Goal: Book appointment/travel/reservation

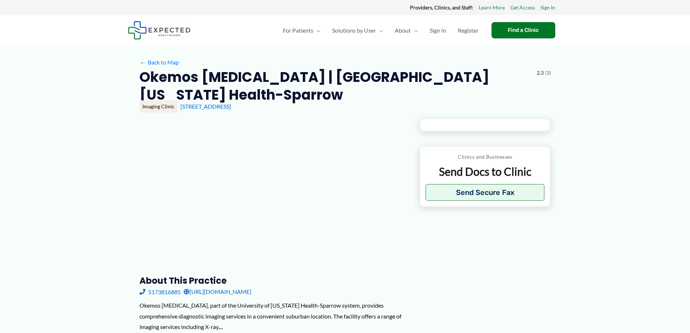
type input "**********"
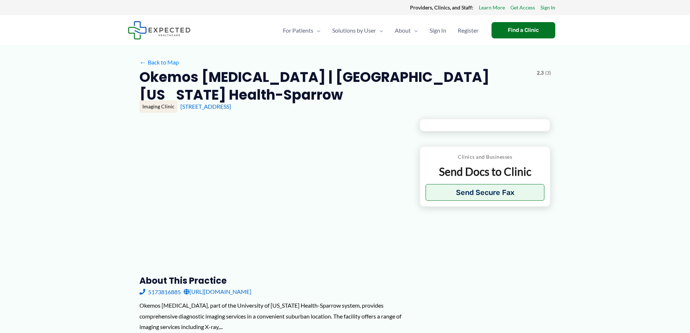
type input "**********"
type input "*"
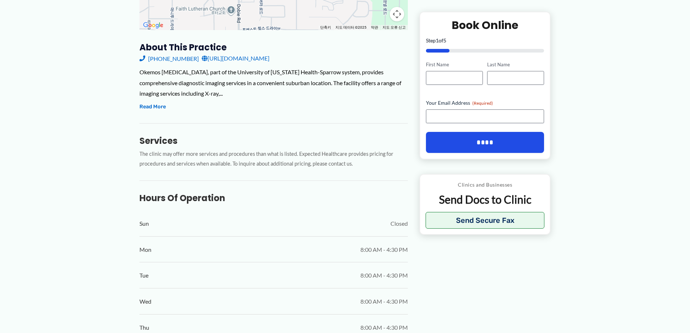
scroll to position [145, 0]
